Goal: Task Accomplishment & Management: Use online tool/utility

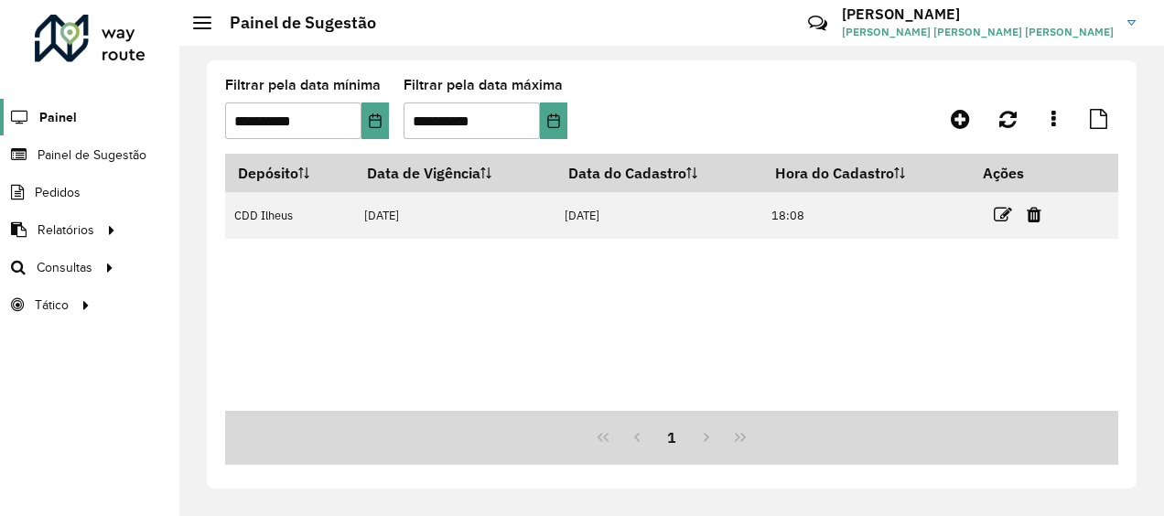
click at [65, 117] on span "Painel" at bounding box center [58, 117] width 38 height 19
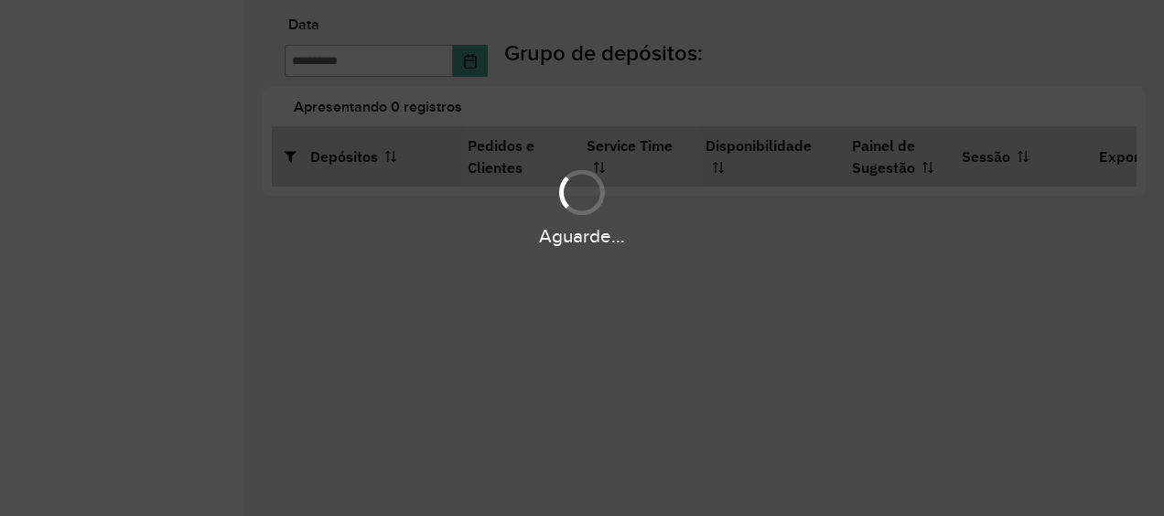
type input "**********"
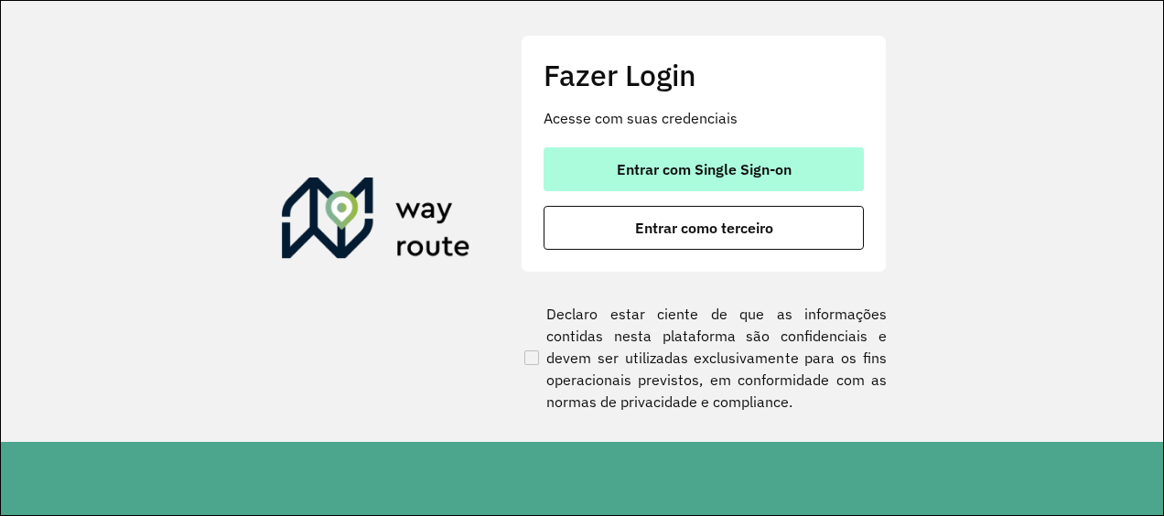
click at [781, 157] on button "Entrar com Single Sign-on" at bounding box center [703, 169] width 320 height 44
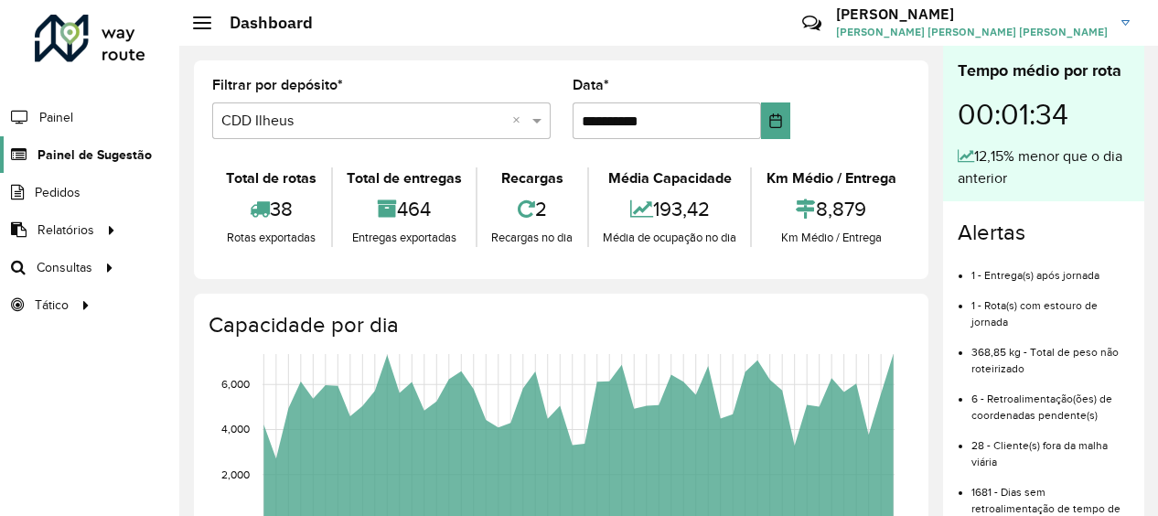
click at [80, 151] on span "Painel de Sugestão" at bounding box center [95, 154] width 114 height 19
